Goal: Task Accomplishment & Management: Manage account settings

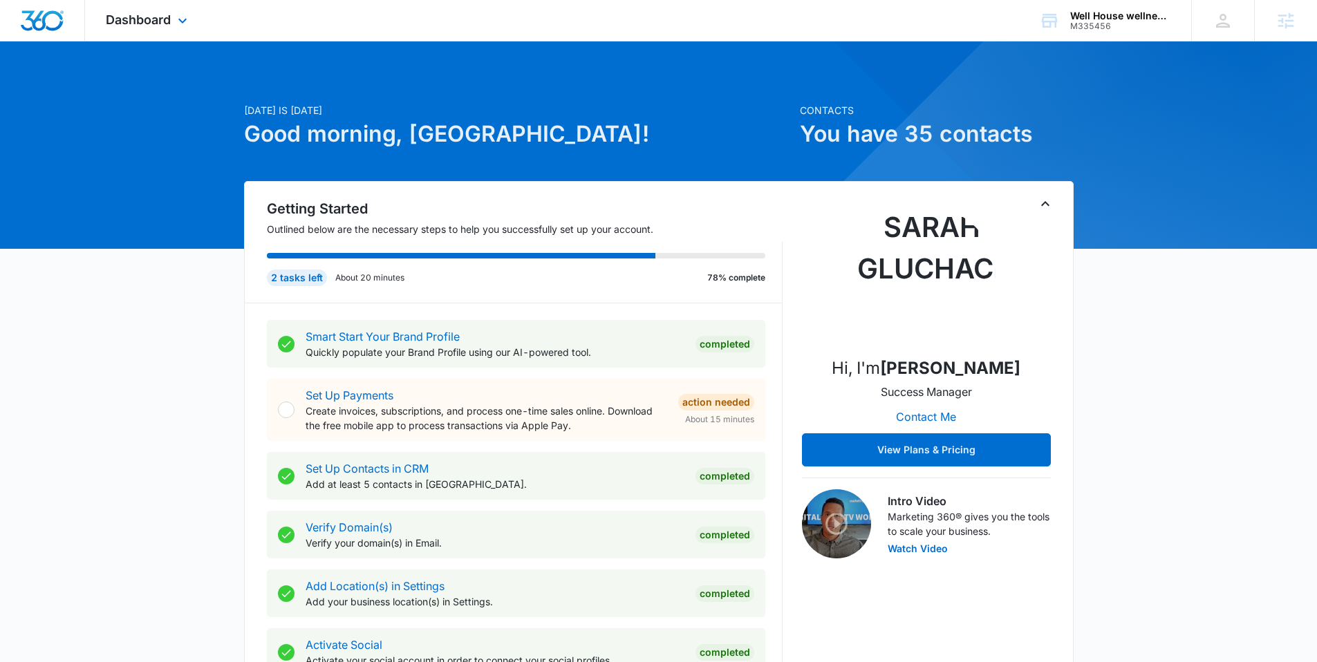
click at [160, 27] on div "Dashboard Apps Reputation Websites Forms CRM Email Social Payments POS Content …" at bounding box center [148, 20] width 127 height 41
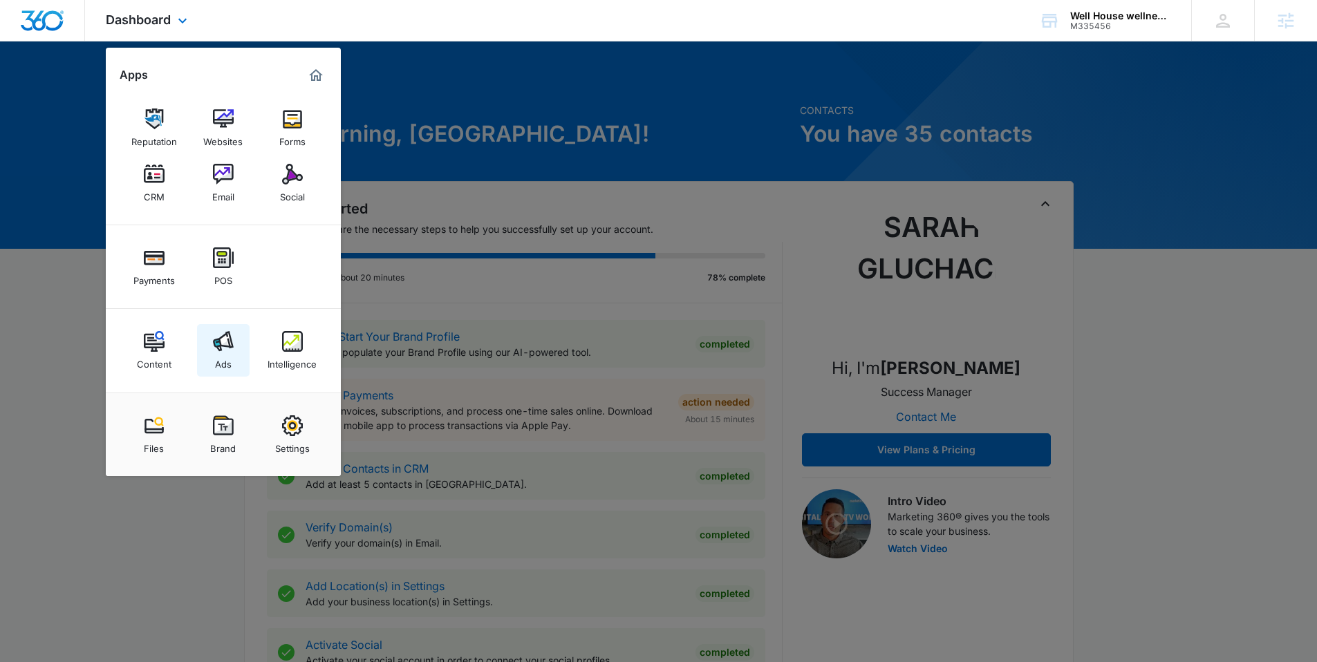
click at [230, 345] on img at bounding box center [223, 341] width 21 height 21
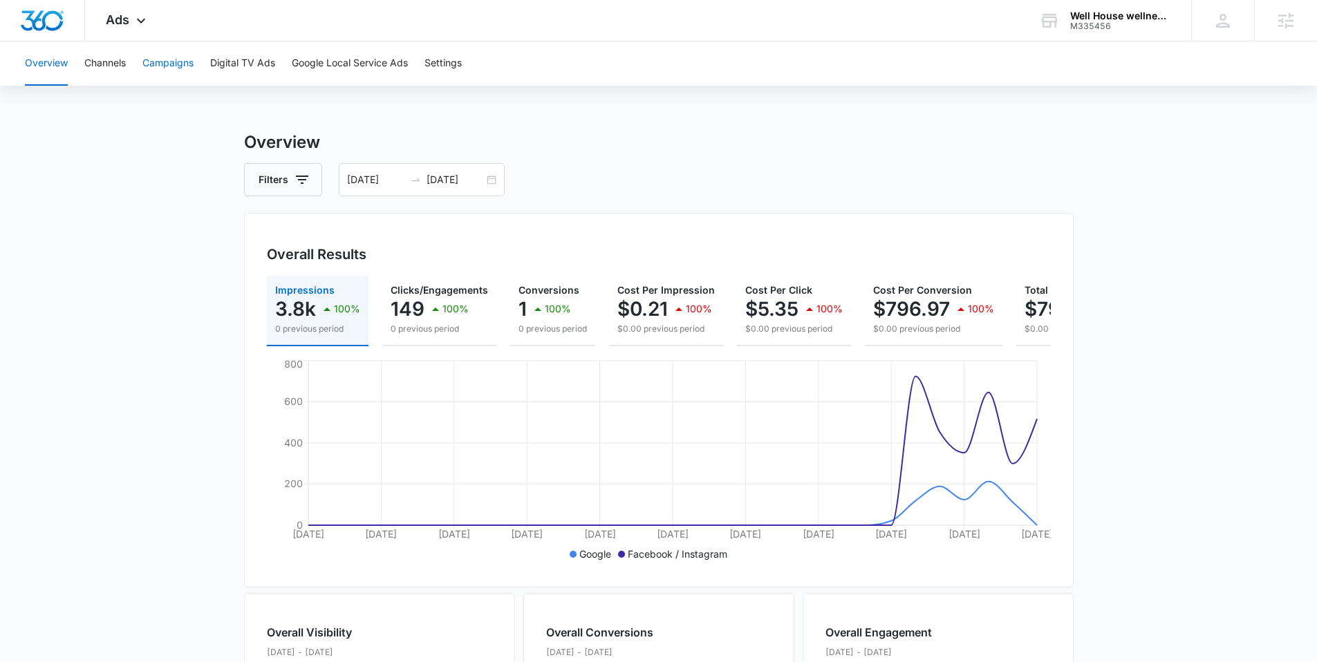
click at [167, 56] on button "Campaigns" at bounding box center [167, 63] width 51 height 44
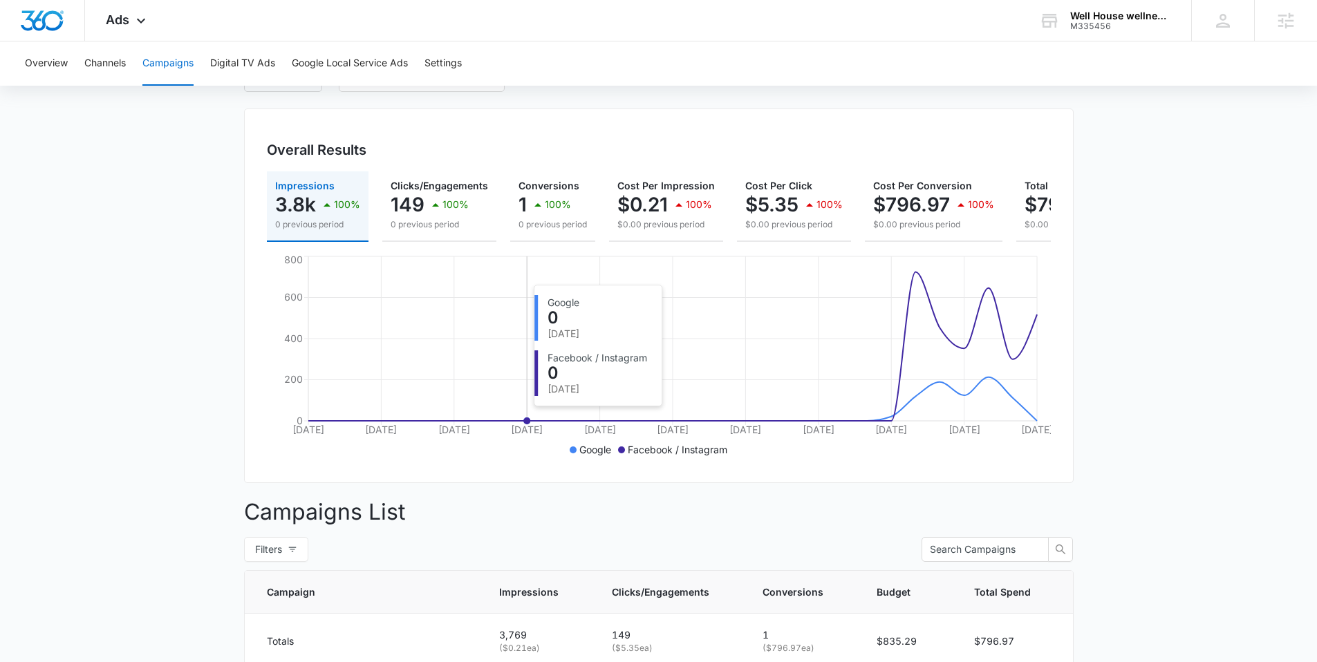
scroll to position [53, 0]
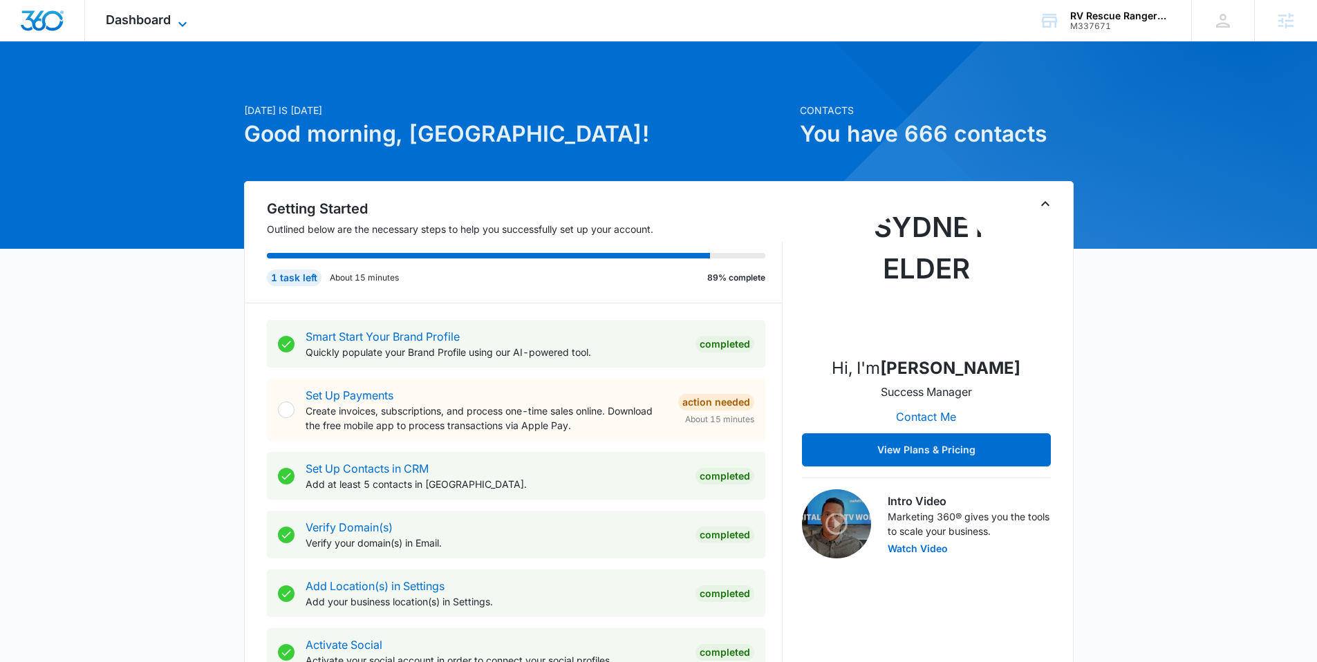
click at [183, 22] on icon at bounding box center [182, 24] width 17 height 17
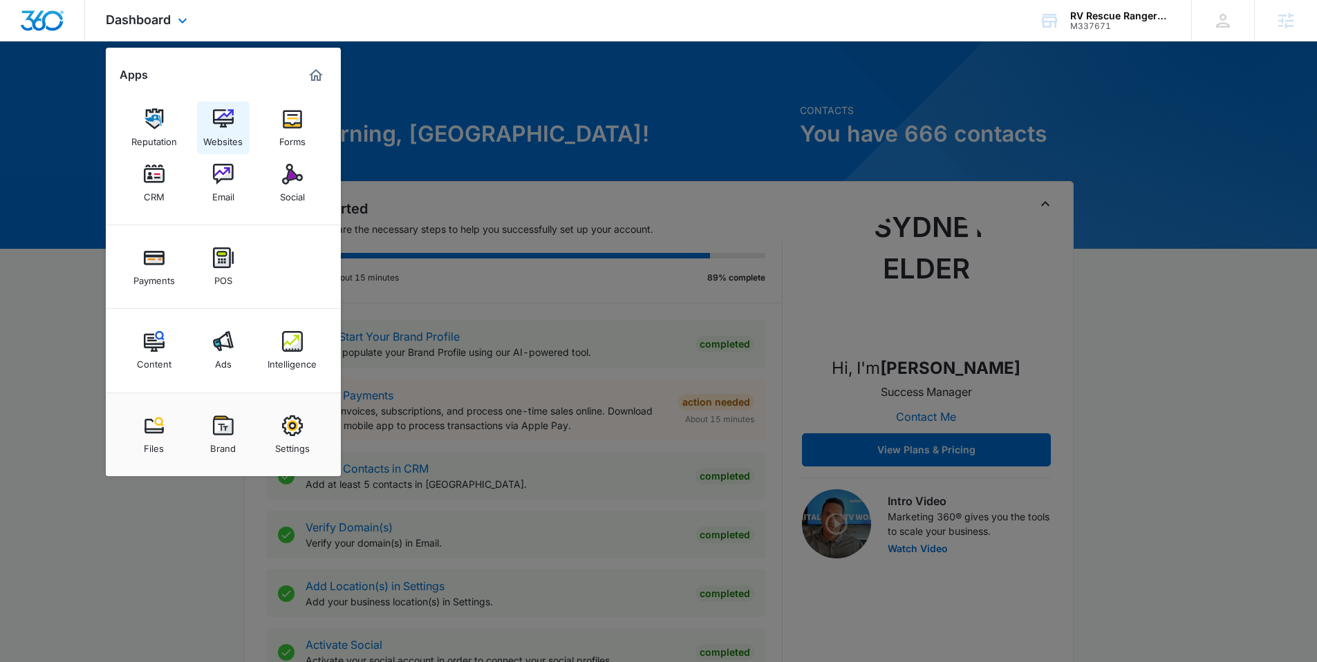
click at [220, 136] on div "Websites" at bounding box center [222, 138] width 39 height 18
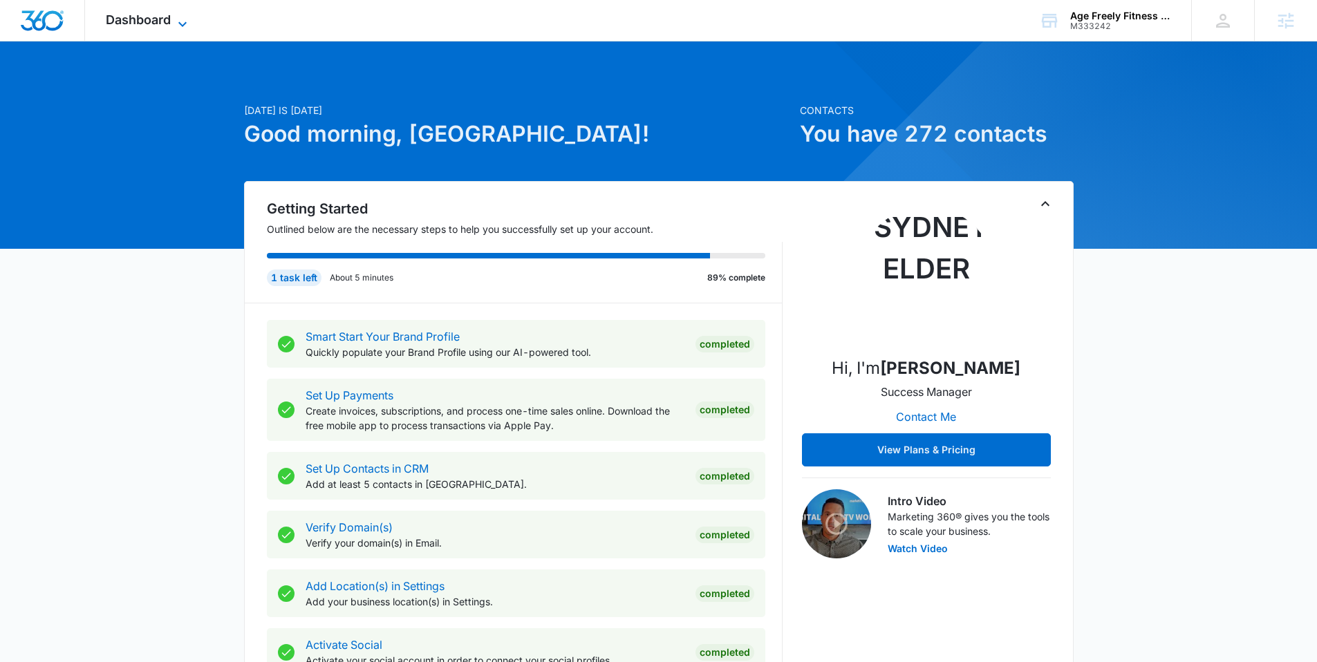
click at [160, 24] on span "Dashboard" at bounding box center [138, 19] width 65 height 15
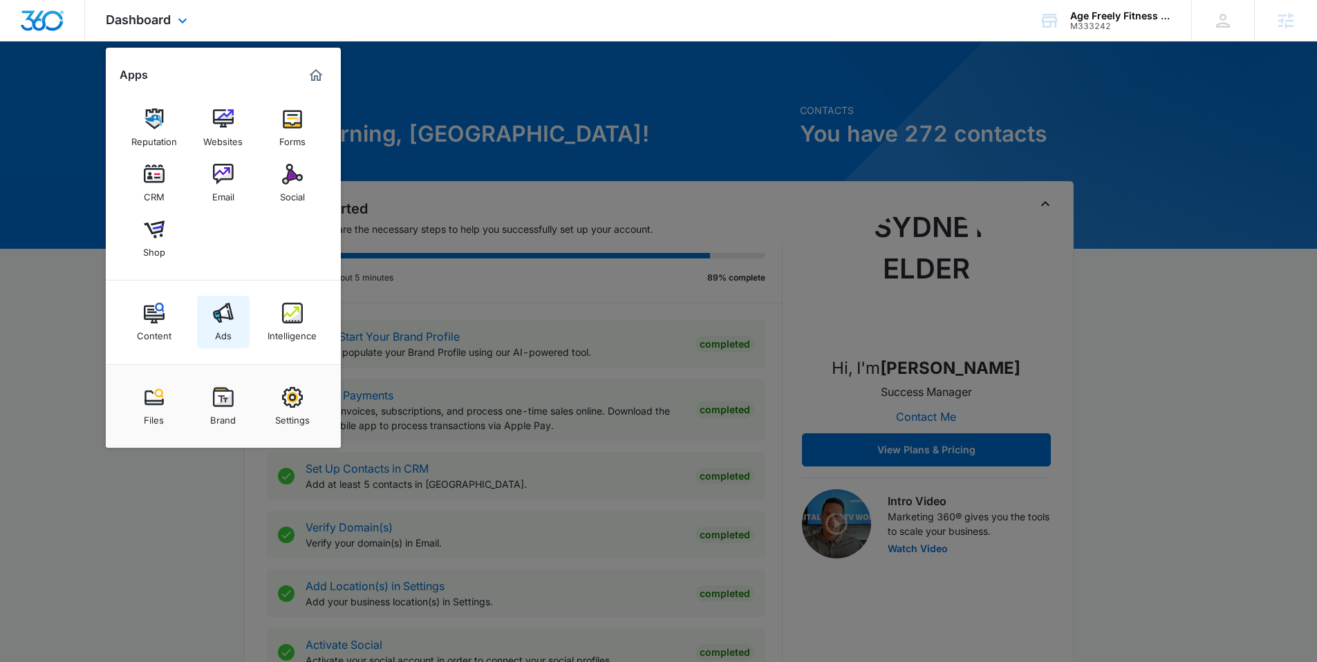
click at [214, 320] on img at bounding box center [223, 313] width 21 height 21
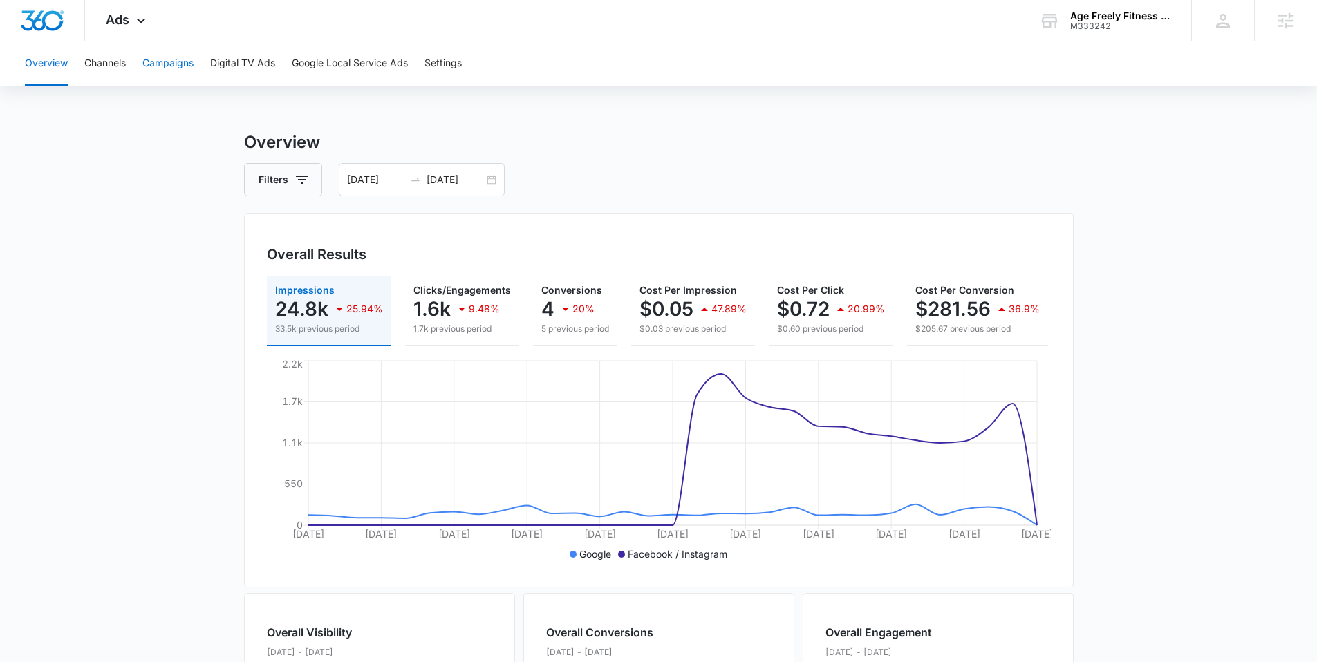
click at [164, 62] on button "Campaigns" at bounding box center [167, 63] width 51 height 44
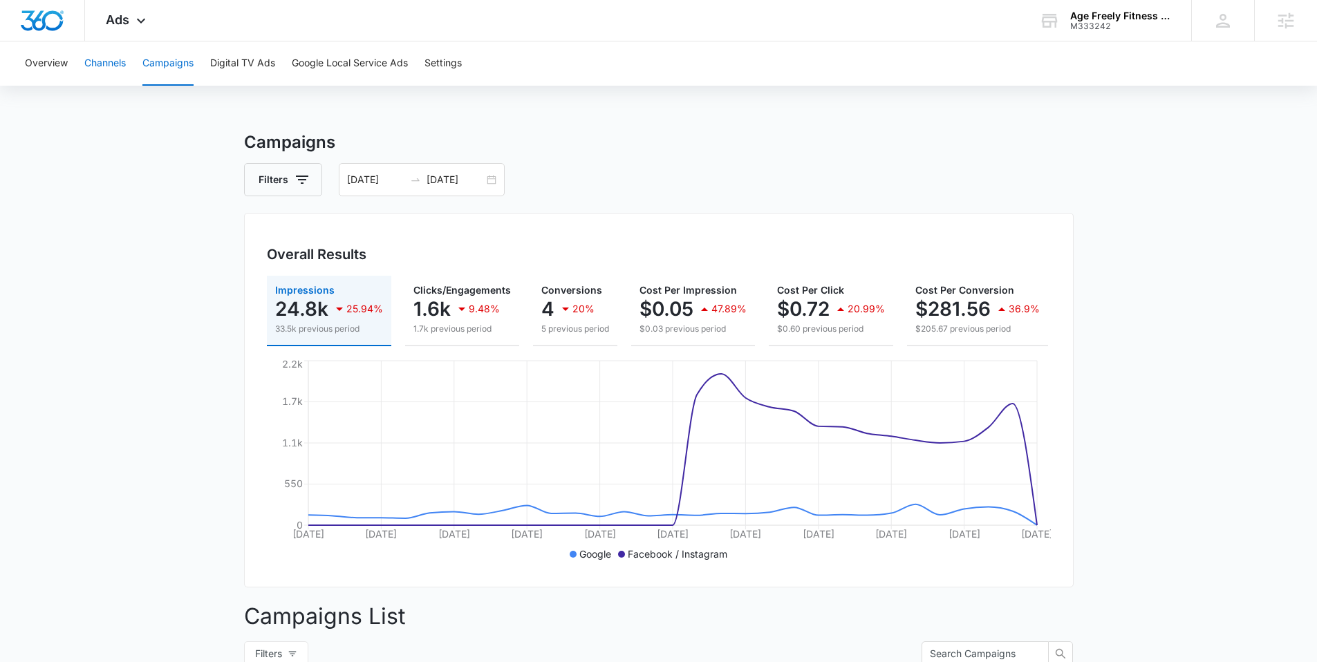
click at [113, 60] on button "Channels" at bounding box center [104, 63] width 41 height 44
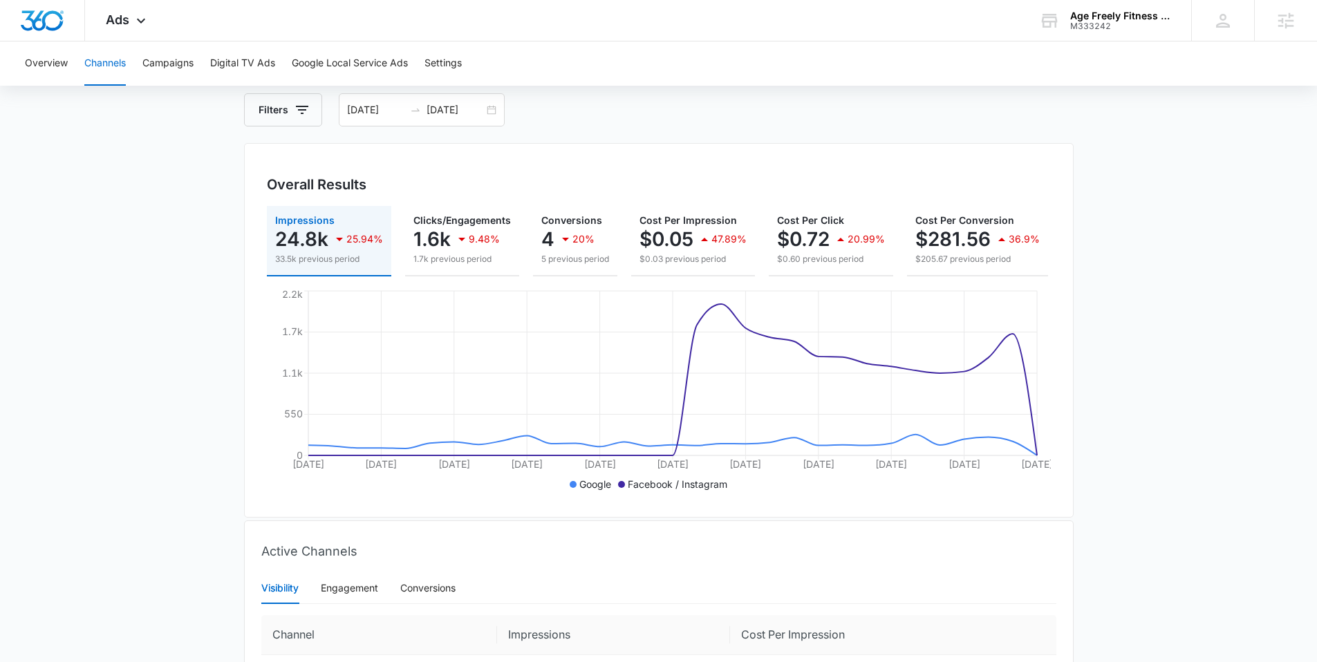
scroll to position [65, 0]
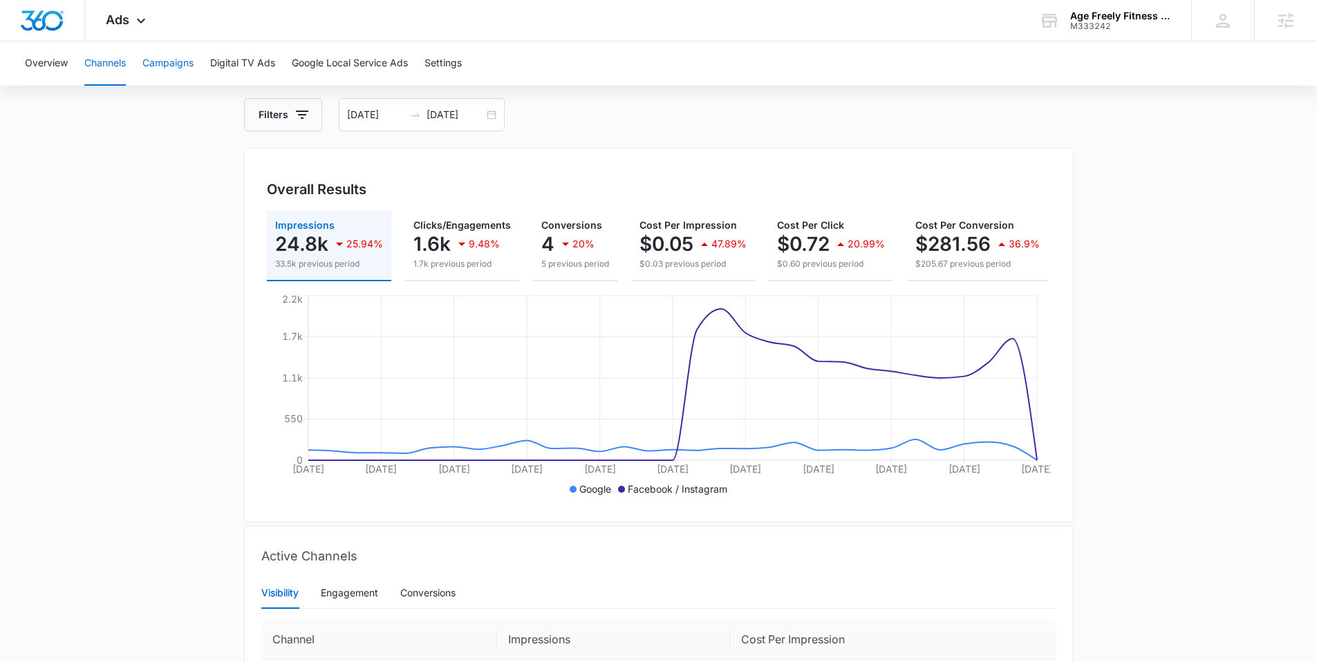
click at [173, 73] on button "Campaigns" at bounding box center [167, 63] width 51 height 44
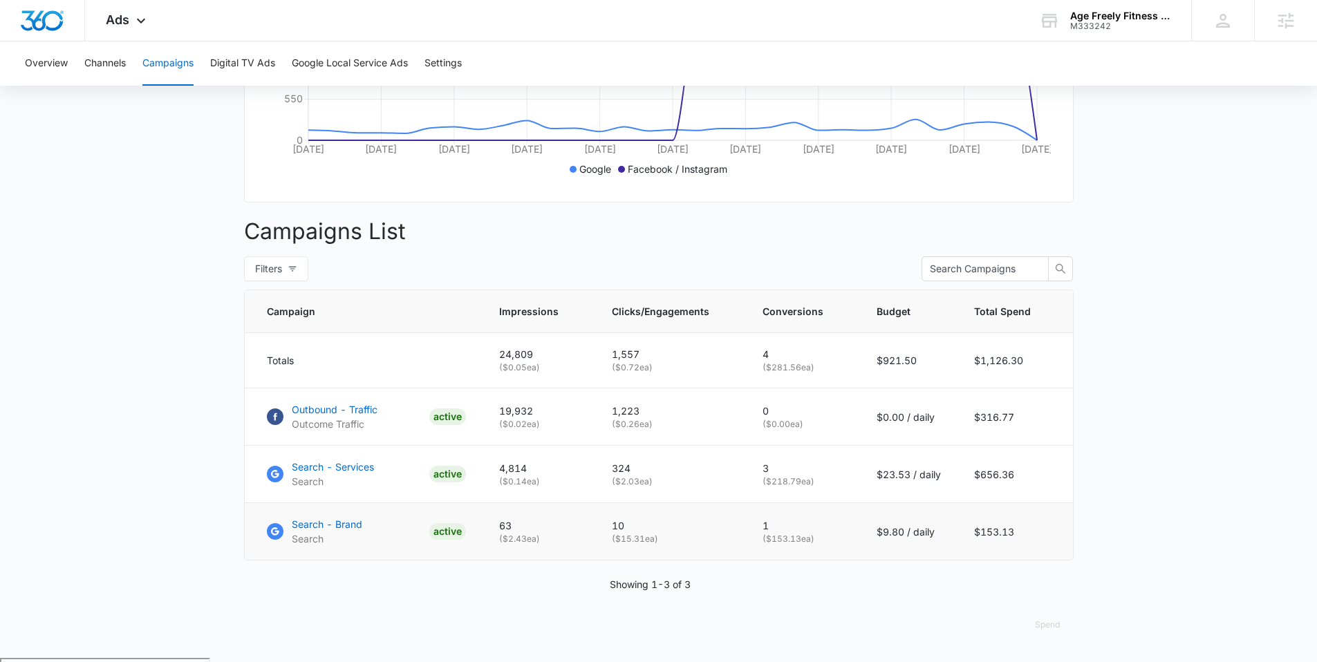
scroll to position [386, 0]
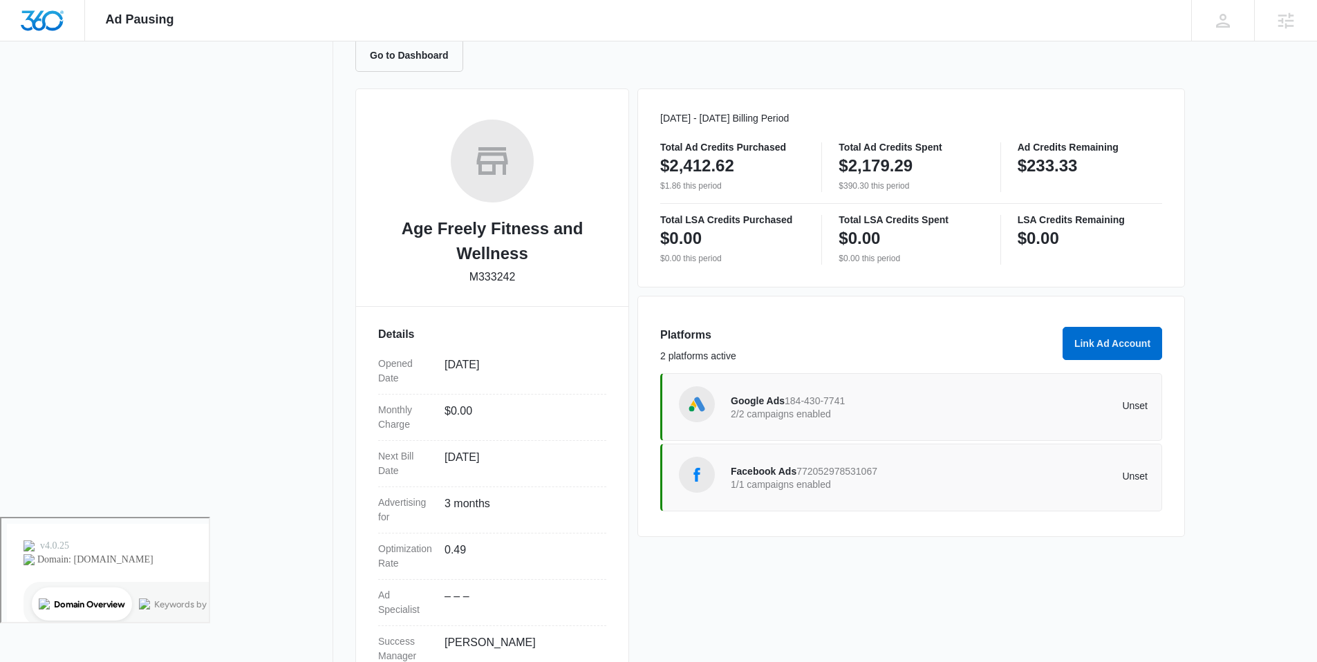
scroll to position [153, 0]
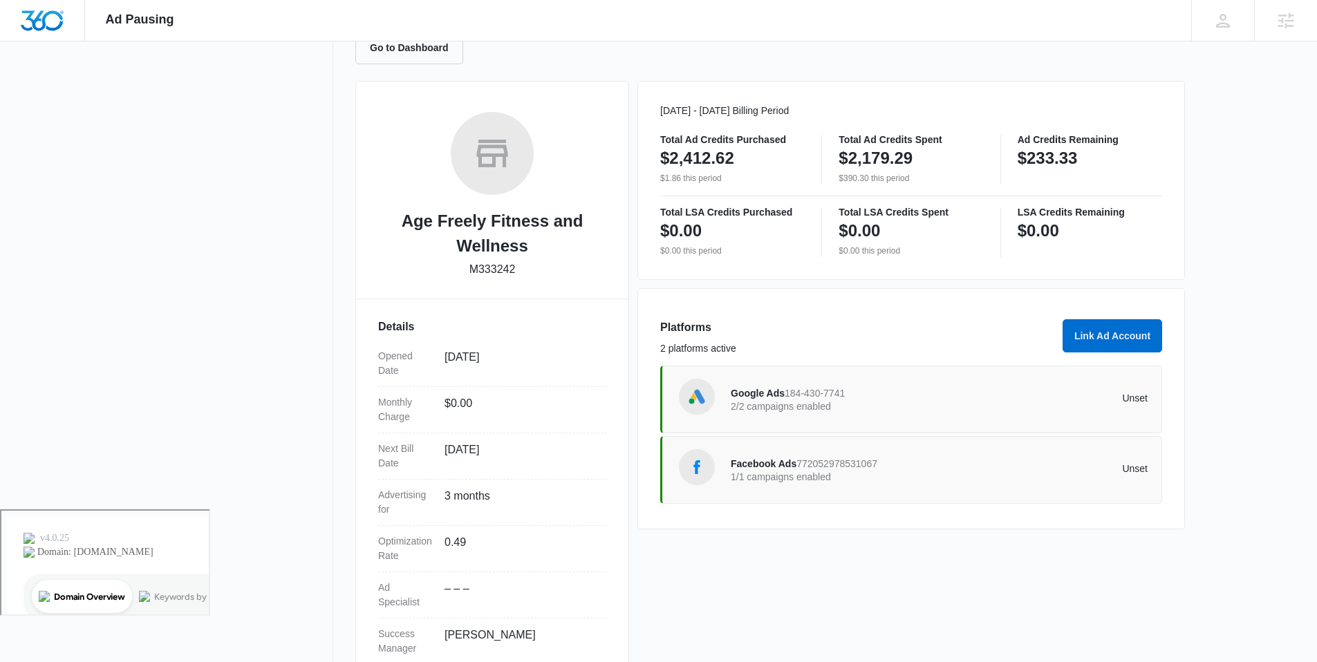
click at [1106, 472] on p "Unset" at bounding box center [1044, 469] width 209 height 10
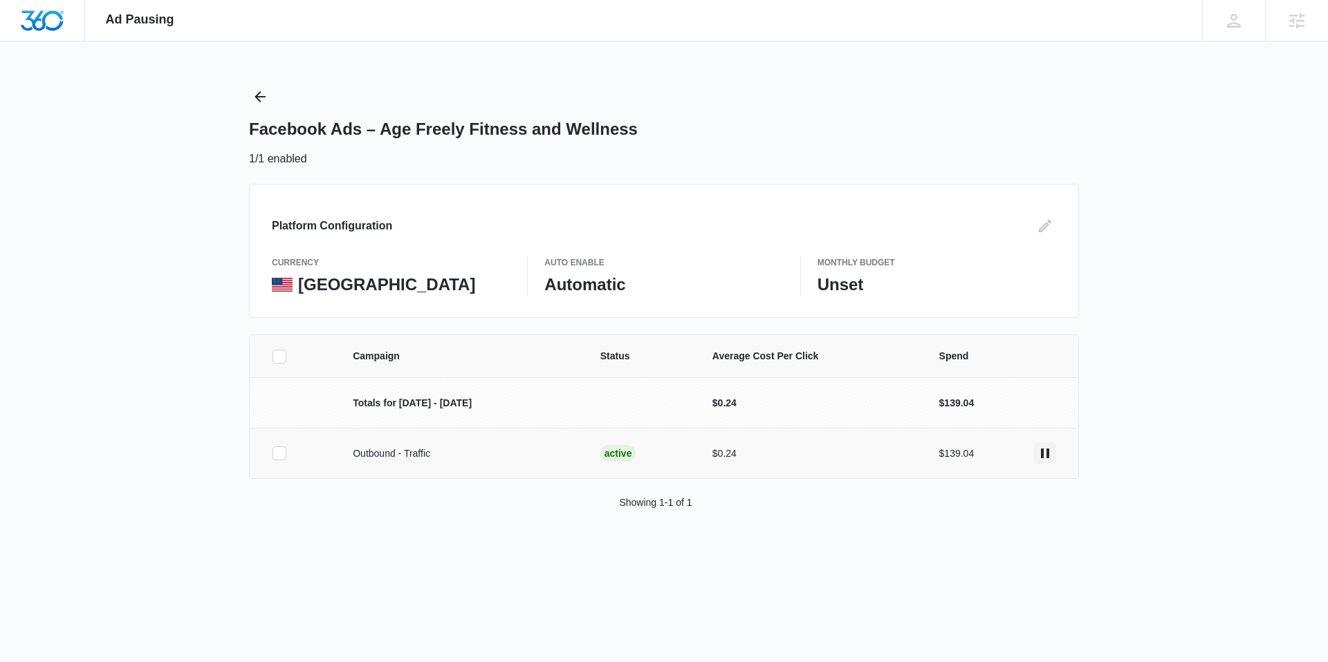
click at [1048, 453] on icon "actions.pause" at bounding box center [1045, 454] width 8 height 10
